Goal: Information Seeking & Learning: Learn about a topic

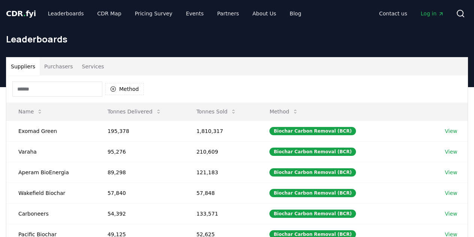
scroll to position [27, 0]
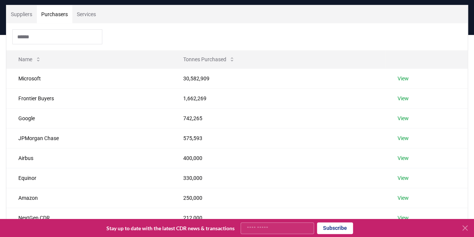
click at [61, 17] on button "Purchasers" at bounding box center [55, 14] width 36 height 18
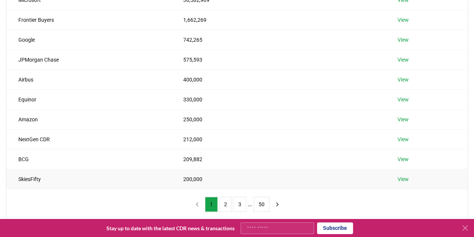
scroll to position [131, 0]
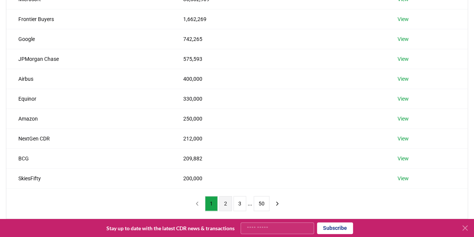
click at [228, 201] on button "2" at bounding box center [225, 203] width 13 height 15
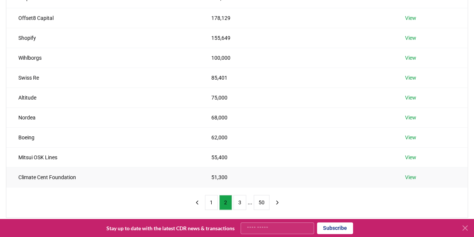
scroll to position [133, 0]
click at [237, 201] on button "3" at bounding box center [240, 201] width 13 height 15
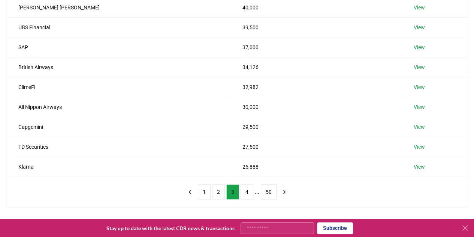
scroll to position [144, 0]
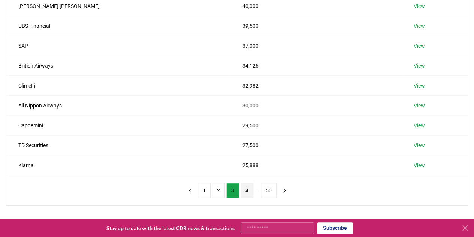
click at [248, 189] on button "4" at bounding box center [247, 190] width 13 height 15
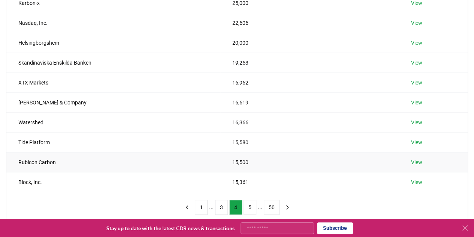
scroll to position [129, 0]
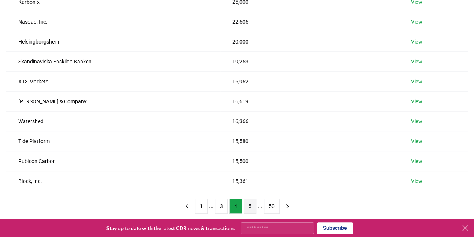
click at [249, 207] on button "5" at bounding box center [250, 205] width 13 height 15
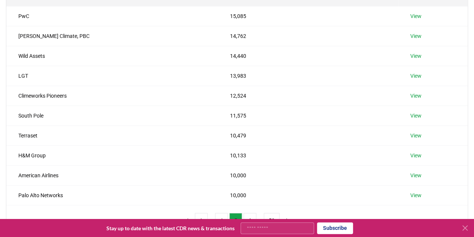
scroll to position [137, 0]
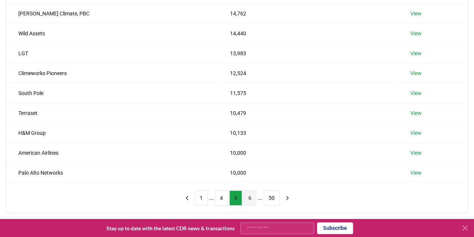
click at [248, 197] on button "6" at bounding box center [250, 197] width 13 height 15
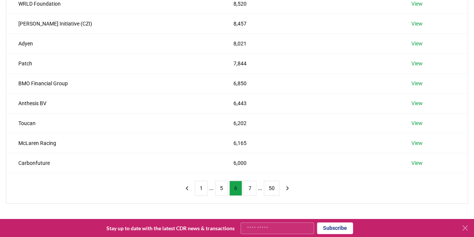
scroll to position [147, 0]
click at [251, 189] on button "7" at bounding box center [250, 187] width 13 height 15
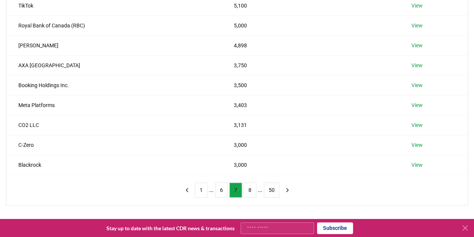
scroll to position [146, 0]
click at [252, 186] on button "8" at bounding box center [250, 189] width 13 height 15
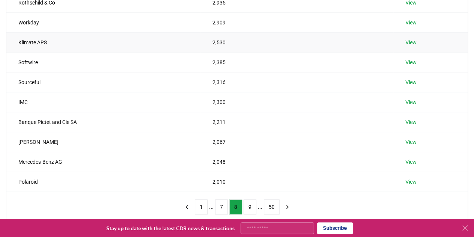
scroll to position [148, 0]
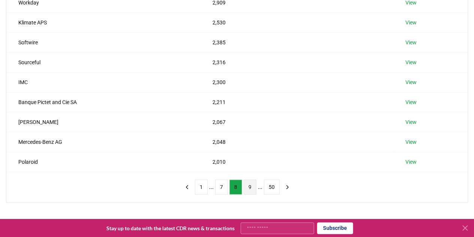
click at [249, 185] on button "9" at bounding box center [250, 186] width 13 height 15
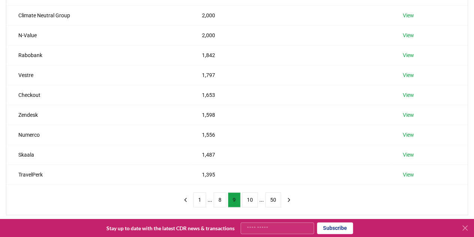
scroll to position [138, 0]
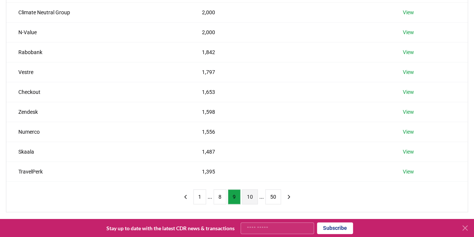
click at [250, 195] on button "10" at bounding box center [250, 196] width 16 height 15
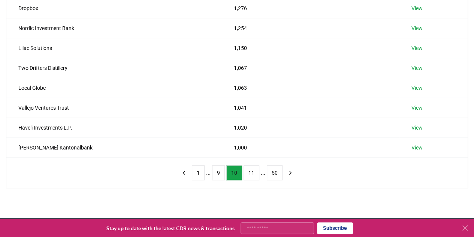
scroll to position [170, 0]
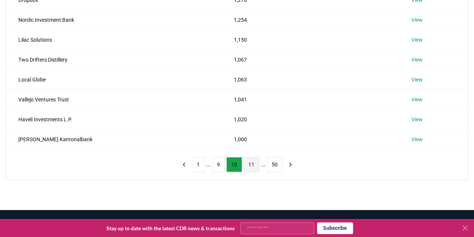
click at [253, 167] on button "11" at bounding box center [252, 164] width 16 height 15
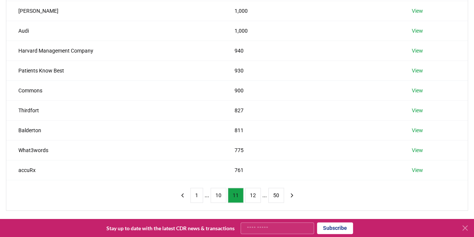
scroll to position [144, 0]
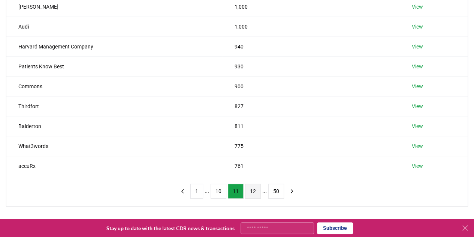
click at [249, 183] on button "12" at bounding box center [253, 190] width 16 height 15
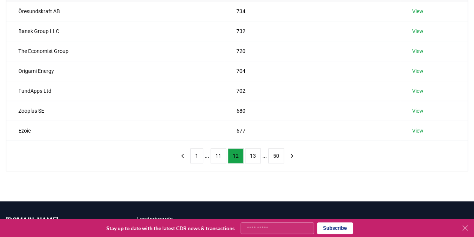
scroll to position [179, 0]
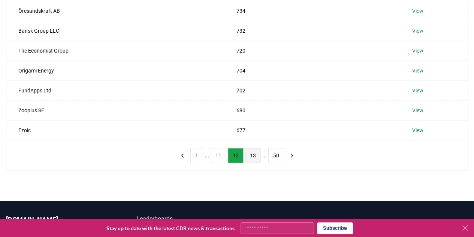
click at [248, 153] on button "13" at bounding box center [253, 155] width 16 height 15
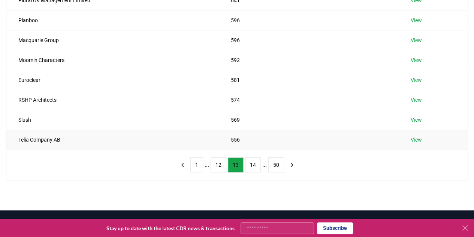
scroll to position [170, 0]
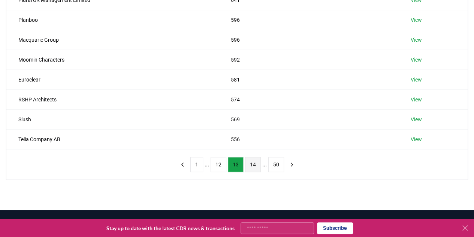
click at [248, 167] on button "14" at bounding box center [253, 164] width 16 height 15
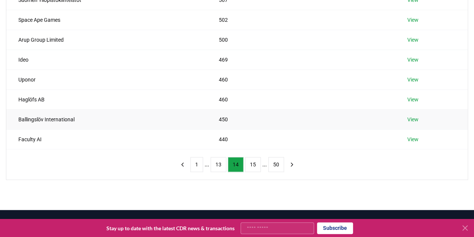
drag, startPoint x: 50, startPoint y: 117, endPoint x: 32, endPoint y: 119, distance: 18.5
click at [32, 119] on td "Ballingslöv International" at bounding box center [106, 119] width 201 height 20
drag, startPoint x: 81, startPoint y: 117, endPoint x: 18, endPoint y: 116, distance: 62.3
click at [18, 116] on td "Ballingslöv International" at bounding box center [106, 119] width 201 height 20
copy td "Ballingslöv International"
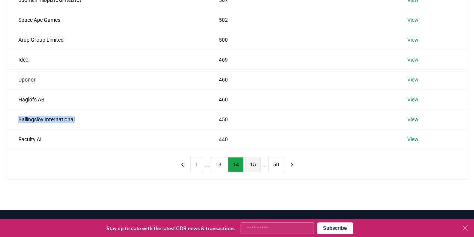
click at [246, 162] on button "15" at bounding box center [253, 164] width 16 height 15
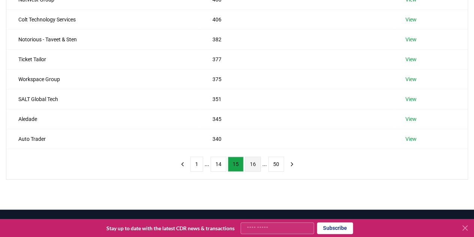
scroll to position [171, 0]
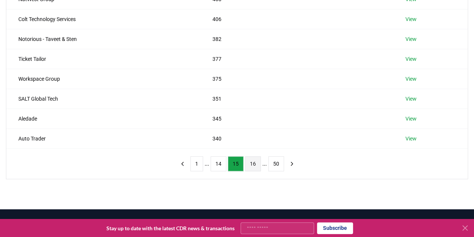
click at [254, 163] on button "16" at bounding box center [253, 163] width 16 height 15
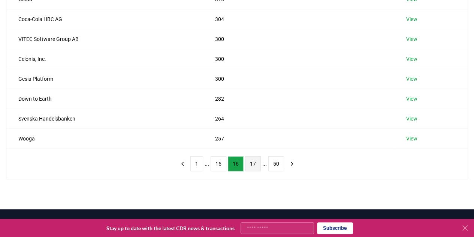
click at [250, 161] on button "17" at bounding box center [253, 163] width 16 height 15
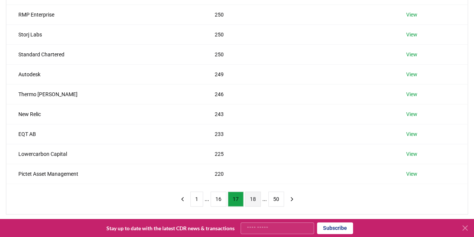
scroll to position [136, 0]
click at [255, 193] on button "18" at bounding box center [253, 198] width 16 height 15
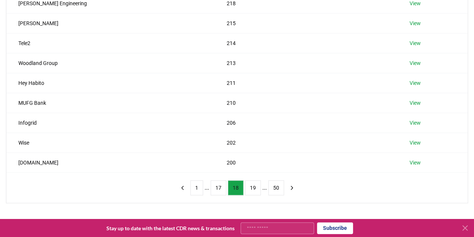
scroll to position [148, 0]
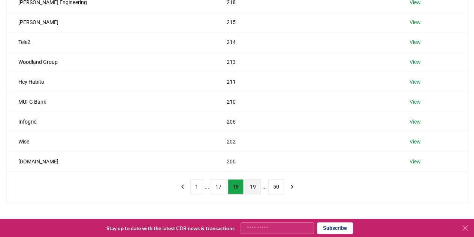
click at [253, 185] on button "19" at bounding box center [253, 186] width 16 height 15
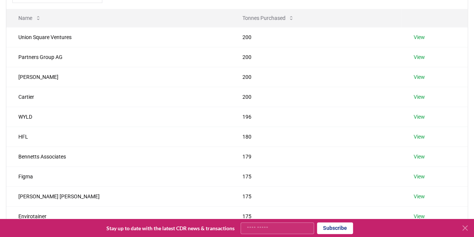
scroll to position [142, 0]
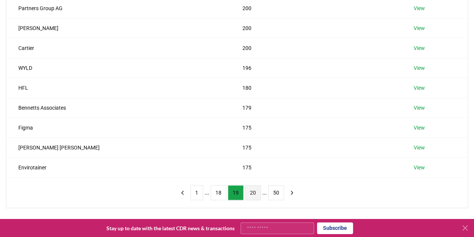
click at [254, 191] on button "20" at bounding box center [253, 192] width 16 height 15
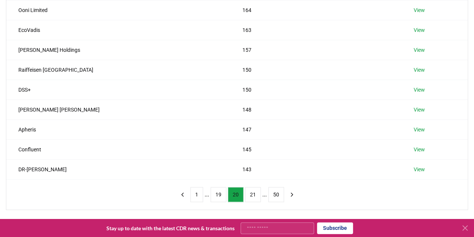
scroll to position [151, 0]
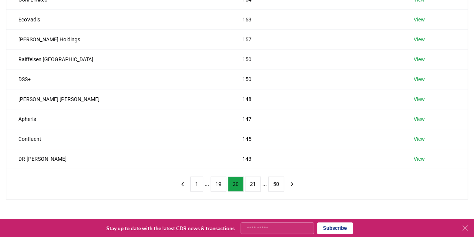
click at [254, 191] on div "1 ... 19 20 21 ... 50" at bounding box center [237, 184] width 137 height 30
click at [253, 187] on button "21" at bounding box center [253, 183] width 16 height 15
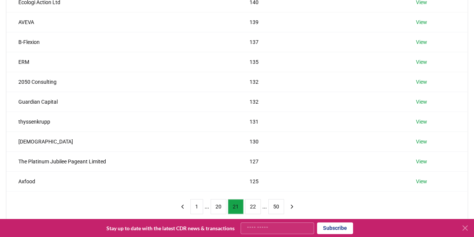
scroll to position [128, 0]
click at [256, 206] on button "22" at bounding box center [253, 207] width 16 height 15
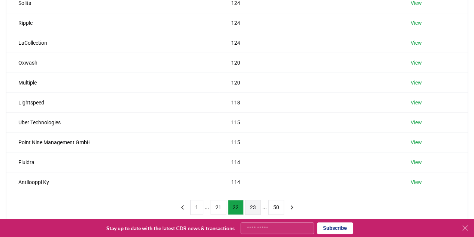
click at [254, 205] on button "23" at bounding box center [253, 207] width 16 height 15
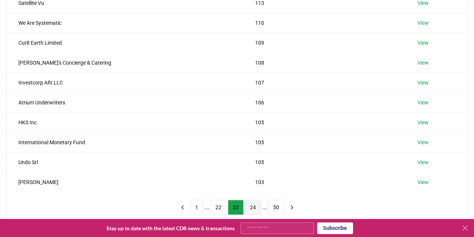
click at [257, 204] on button "24" at bounding box center [253, 207] width 16 height 15
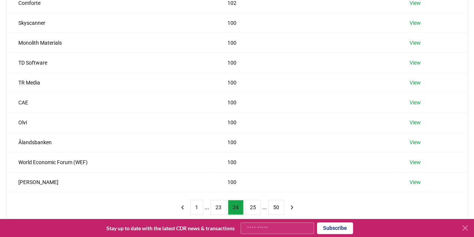
click at [257, 204] on button "25" at bounding box center [253, 207] width 16 height 15
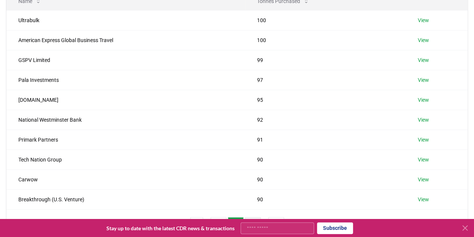
scroll to position [122, 0]
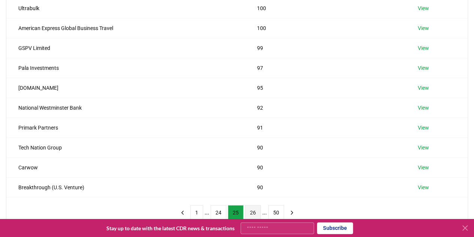
click at [257, 205] on button "26" at bounding box center [253, 212] width 16 height 15
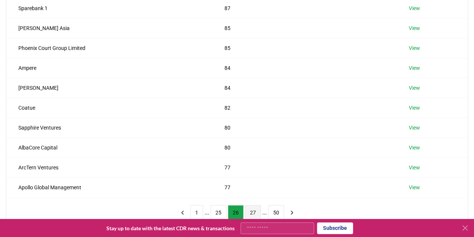
click at [254, 208] on button "27" at bounding box center [253, 212] width 16 height 15
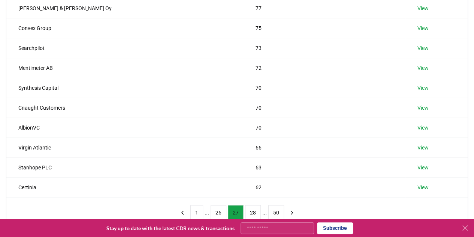
click at [254, 208] on button "28" at bounding box center [253, 212] width 16 height 15
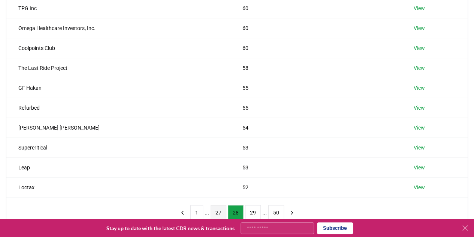
click at [254, 208] on button "29" at bounding box center [253, 212] width 16 height 15
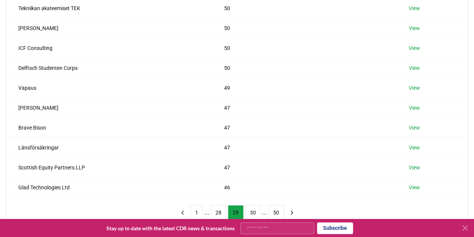
click at [254, 208] on button "30" at bounding box center [253, 212] width 16 height 15
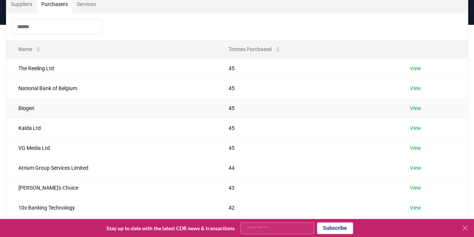
scroll to position [0, 0]
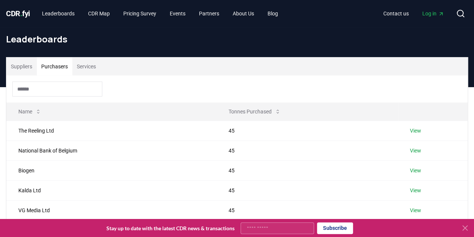
click at [56, 63] on button "Purchasers" at bounding box center [55, 66] width 36 height 18
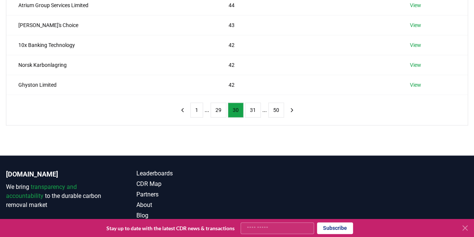
scroll to position [225, 0]
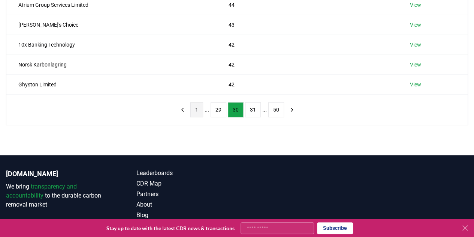
click at [200, 108] on button "1" at bounding box center [197, 109] width 13 height 15
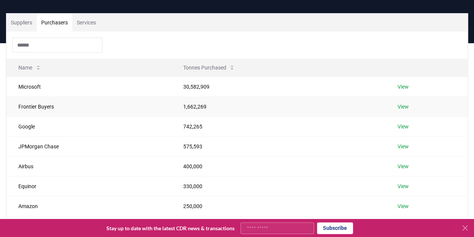
scroll to position [49, 0]
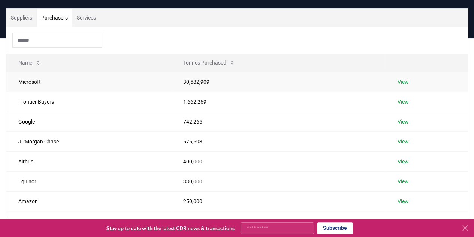
click at [399, 83] on link "View" at bounding box center [403, 82] width 11 height 8
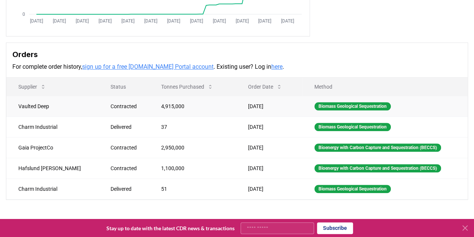
scroll to position [181, 0]
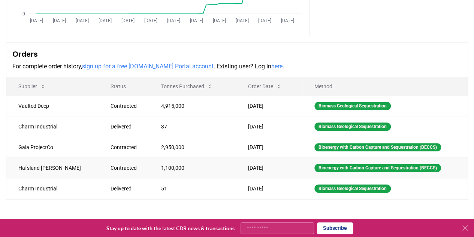
click at [34, 166] on td "Hafslund [PERSON_NAME]" at bounding box center [52, 167] width 92 height 21
click at [279, 167] on td "[DATE]" at bounding box center [269, 167] width 66 height 21
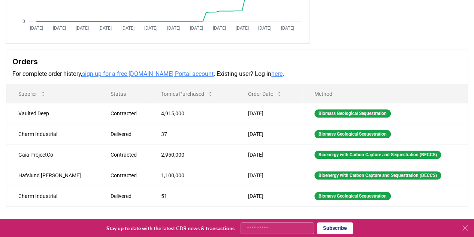
scroll to position [0, 0]
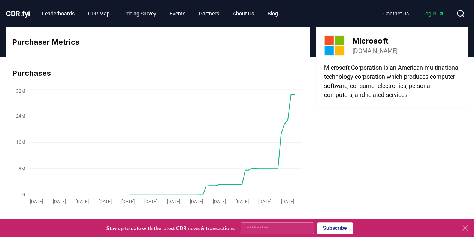
click at [23, 14] on span "." at bounding box center [21, 13] width 2 height 9
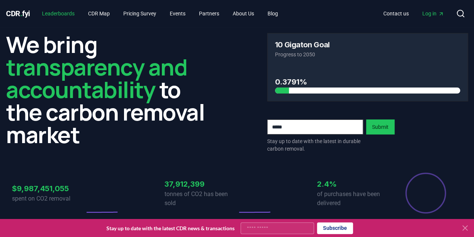
click at [62, 18] on link "Leaderboards" at bounding box center [58, 14] width 45 height 14
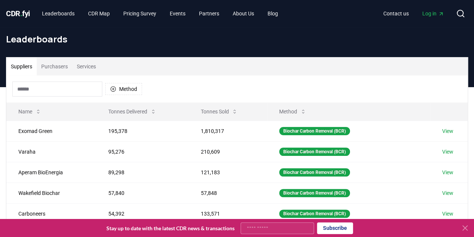
click at [94, 63] on button "Services" at bounding box center [86, 66] width 28 height 18
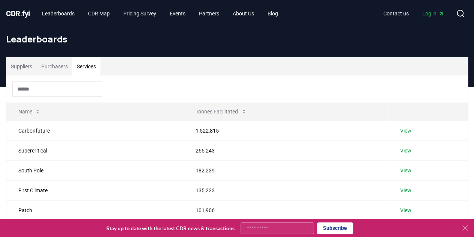
click at [59, 65] on button "Purchasers" at bounding box center [55, 66] width 36 height 18
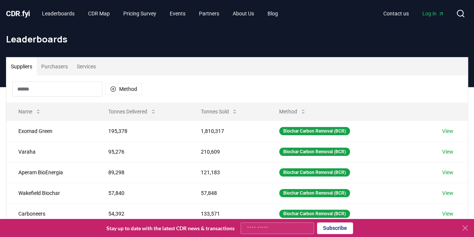
click at [25, 66] on button "Suppliers" at bounding box center [21, 66] width 30 height 18
click at [39, 85] on input at bounding box center [57, 88] width 90 height 15
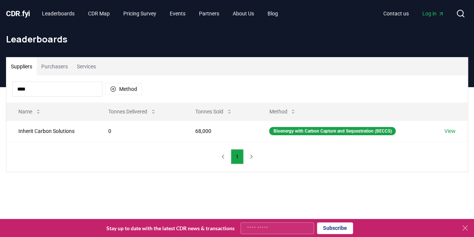
type input "****"
